Goal: Information Seeking & Learning: Learn about a topic

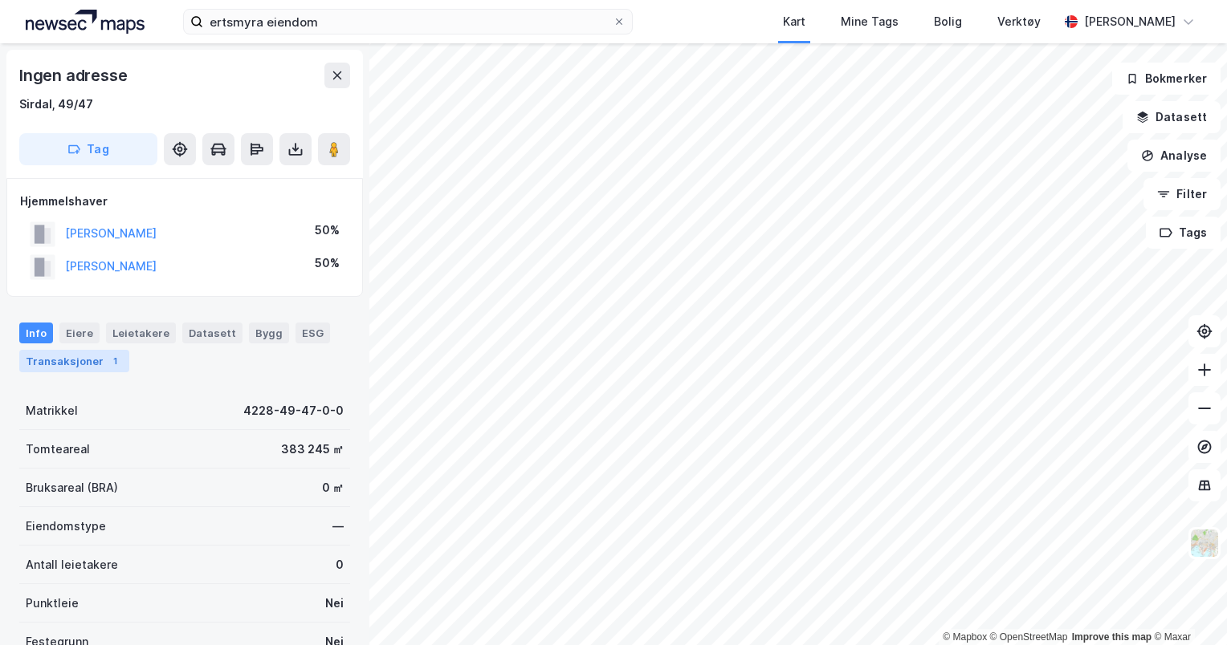
click at [83, 359] on div "Transaksjoner 1" at bounding box center [74, 361] width 110 height 22
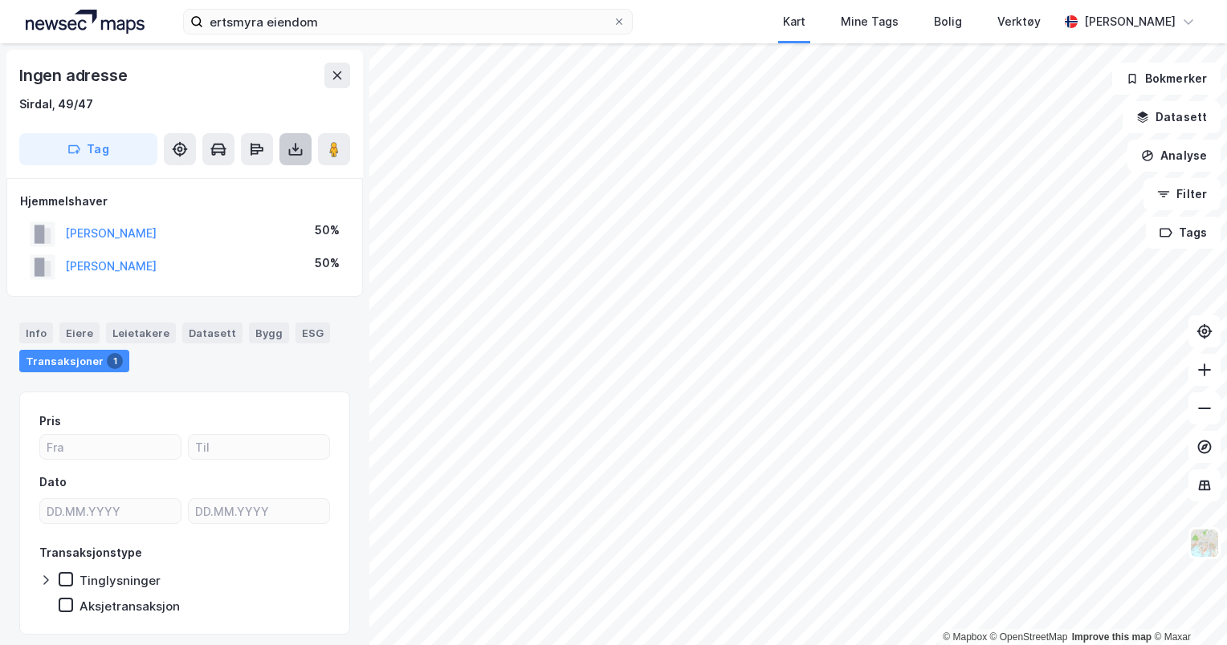
click at [299, 149] on icon at bounding box center [295, 149] width 16 height 16
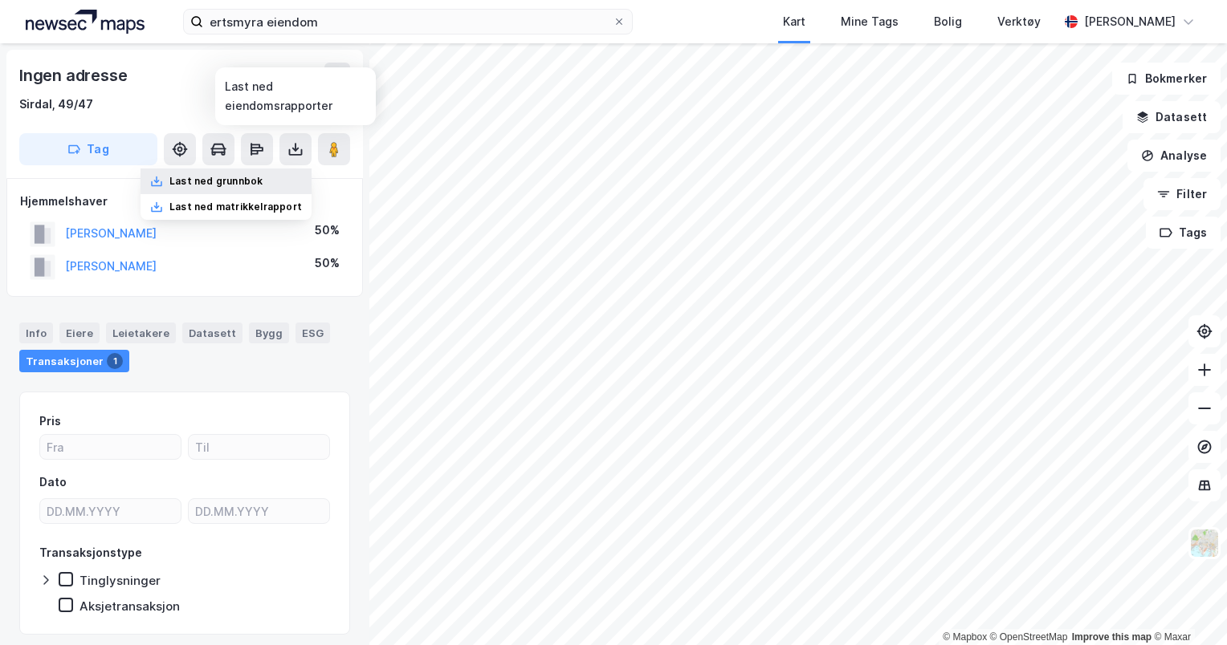
click at [267, 188] on div "Last ned grunnbok" at bounding box center [225, 182] width 171 height 26
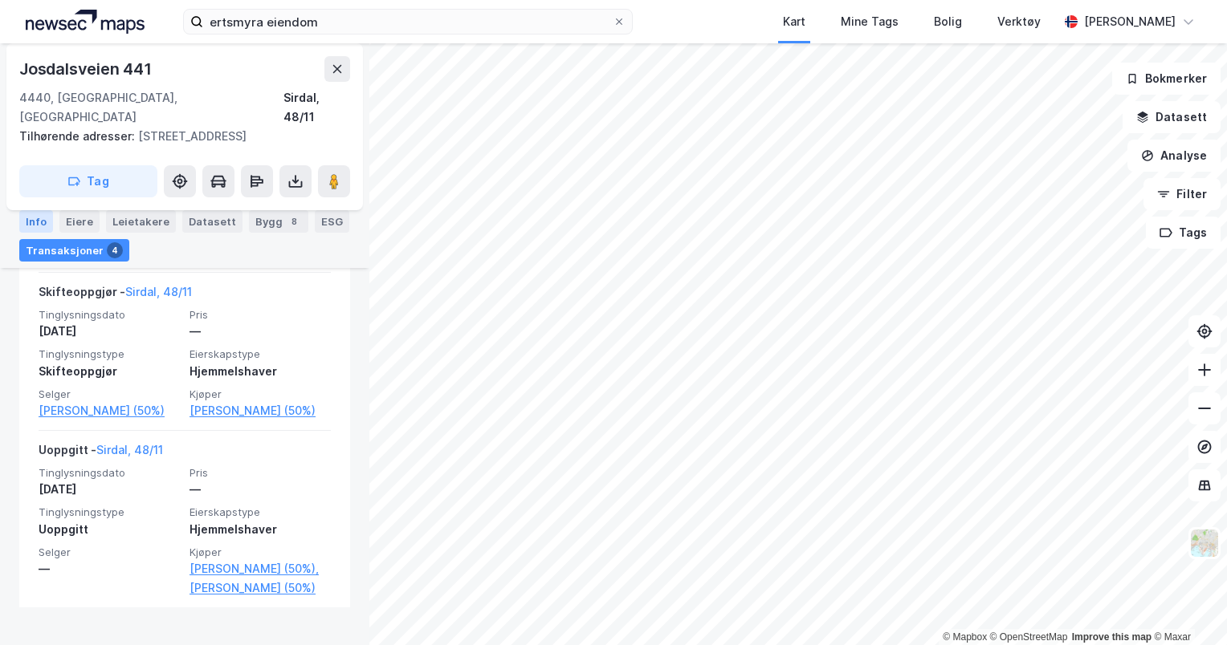
click at [39, 226] on div "Info" at bounding box center [36, 221] width 34 height 22
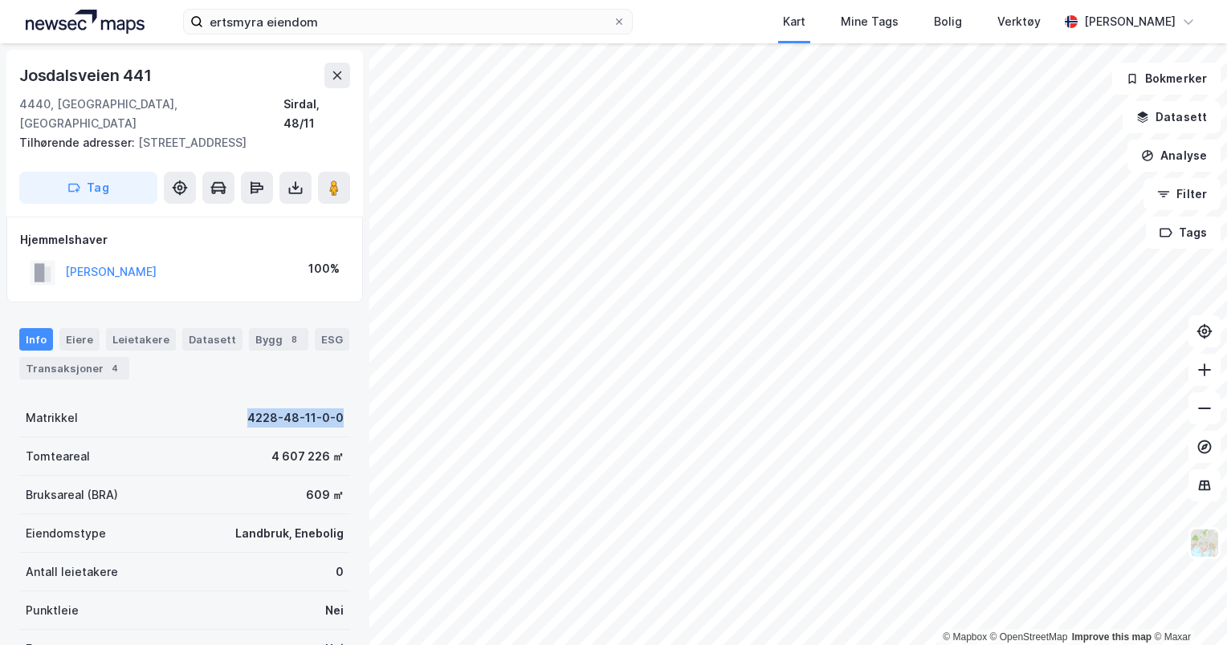
drag, startPoint x: 233, startPoint y: 397, endPoint x: 344, endPoint y: 405, distance: 111.0
click at [344, 405] on div "Josdalsveien 441 4440, [GEOGRAPHIC_DATA], [GEOGRAPHIC_DATA] [GEOGRAPHIC_DATA], …" at bounding box center [184, 344] width 369 height 602
copy div "4228-48-11-0-0"
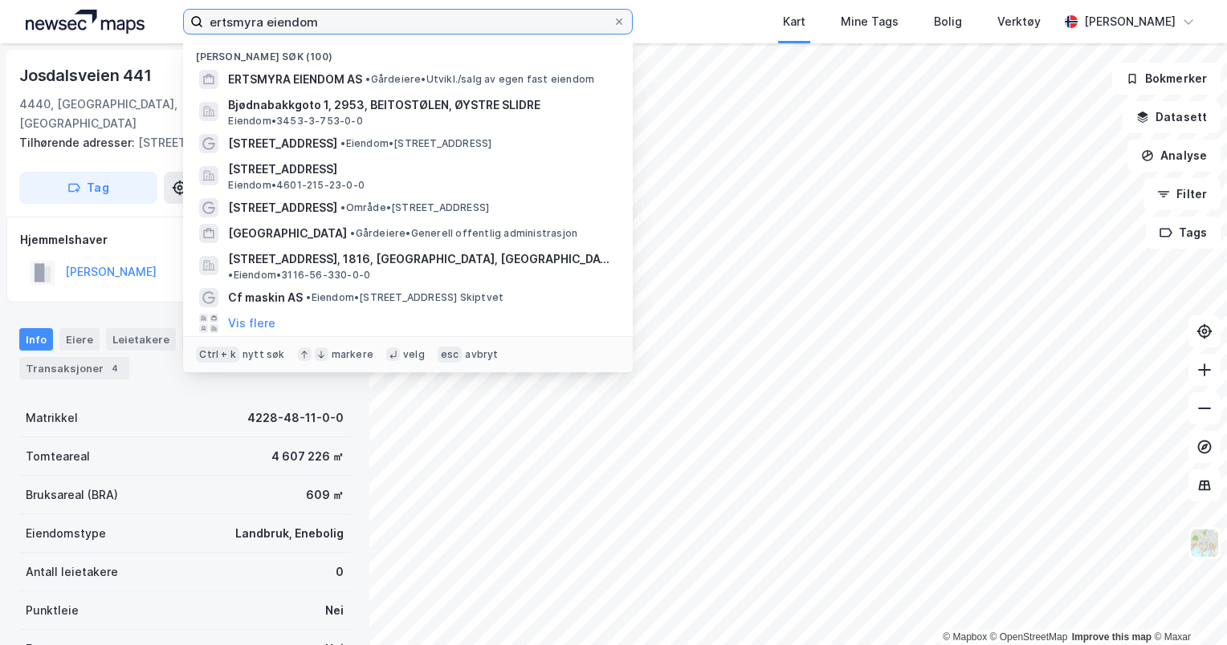
drag, startPoint x: 337, startPoint y: 31, endPoint x: 26, endPoint y: 3, distance: 312.7
click at [26, 3] on div "ertsmyra eiendom Nylige søk (100) ERTSMYRA EIENDOM AS • Gårdeiere • [GEOGRAPHIC…" at bounding box center [613, 21] width 1227 height 43
paste input "4228-48-11-0-0"
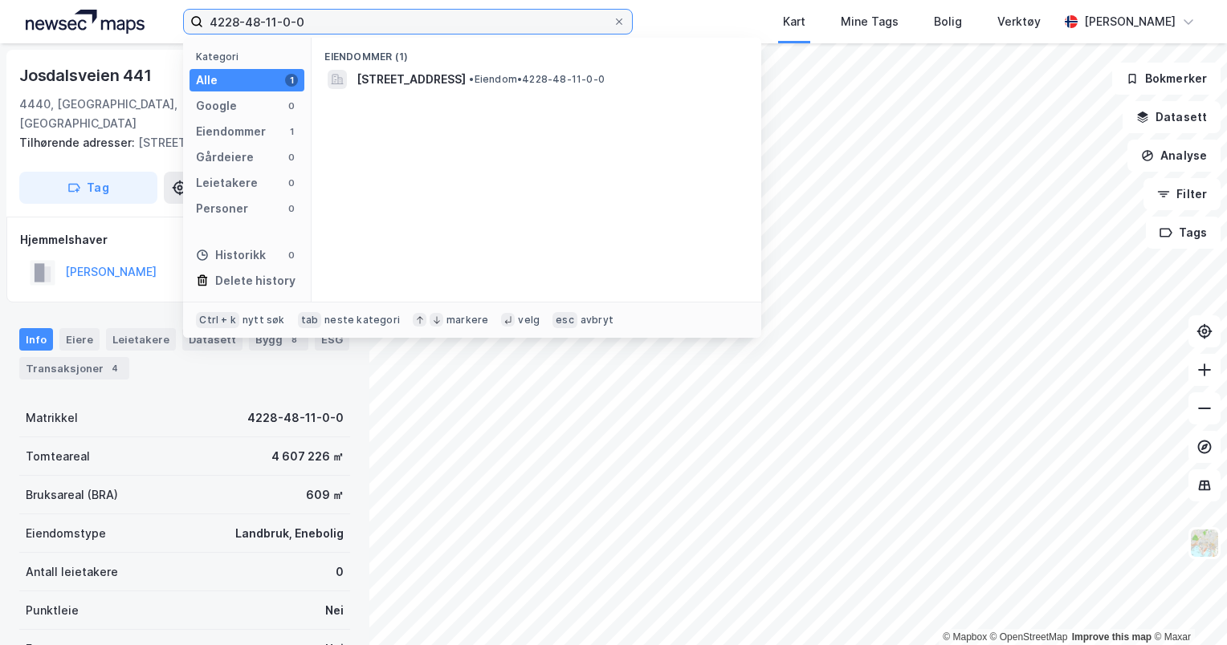
click at [272, 21] on input "4228-48-11-0-0" at bounding box center [407, 22] width 409 height 24
type input "4228-48-21-0-0"
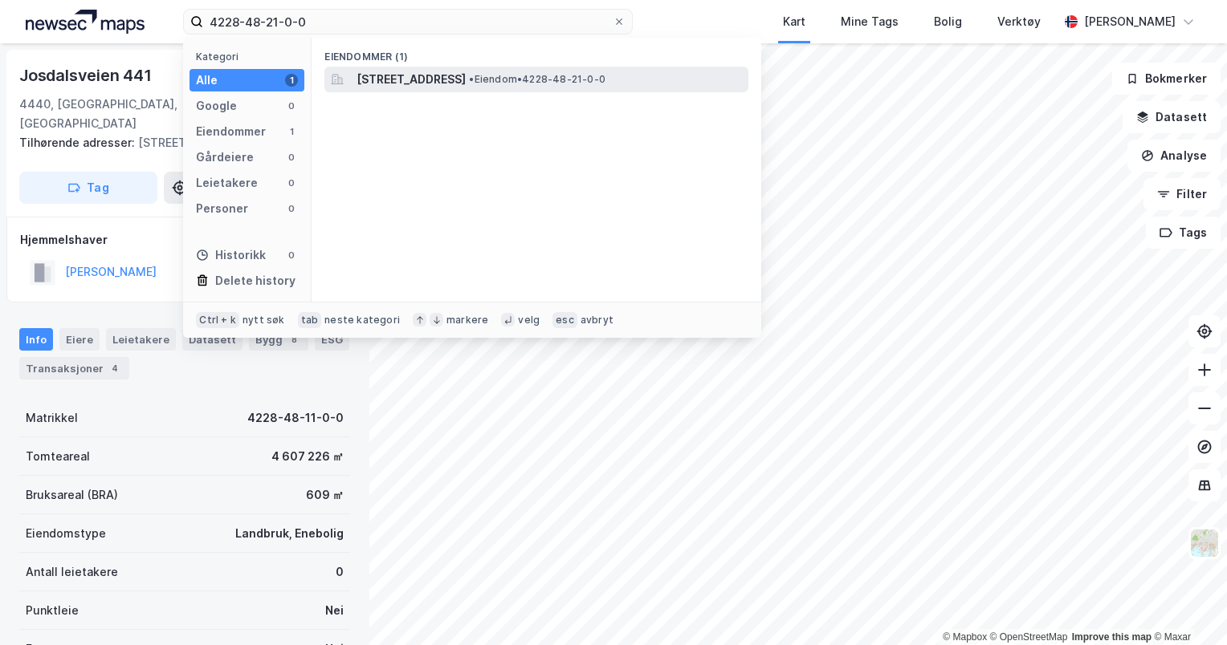
click at [466, 80] on span "[STREET_ADDRESS]" at bounding box center [410, 79] width 109 height 19
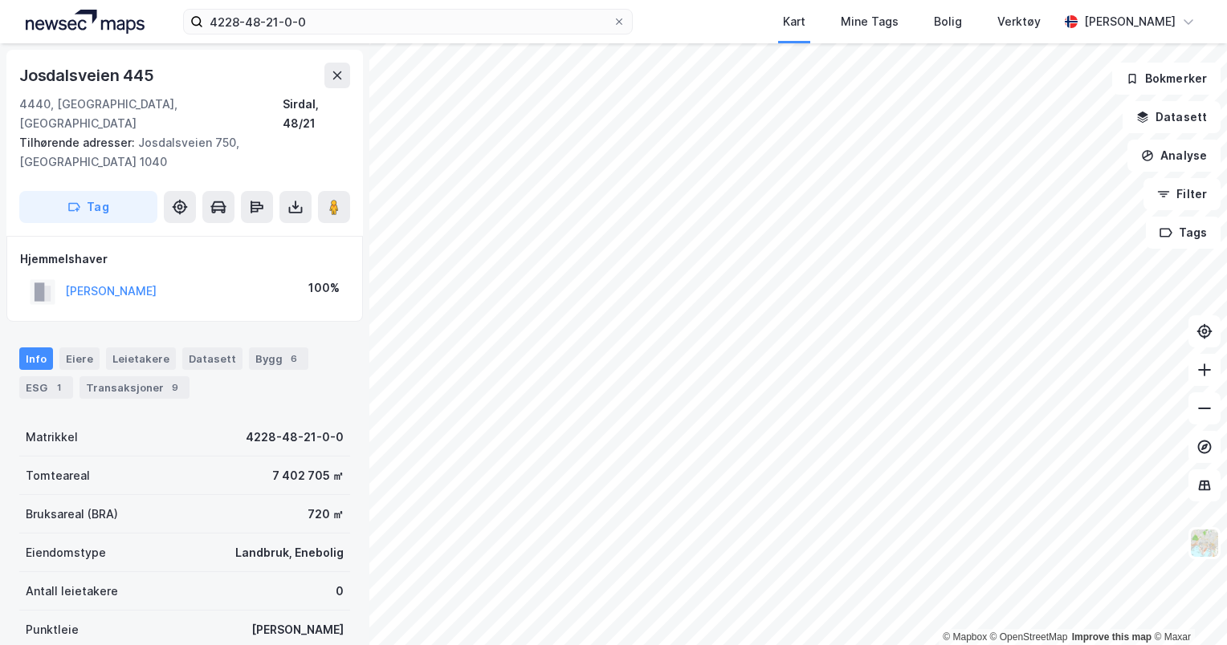
click at [718, 33] on div "Kart Mine Tags Bolig Verktøy" at bounding box center [884, 21] width 348 height 43
